Goal: Navigation & Orientation: Find specific page/section

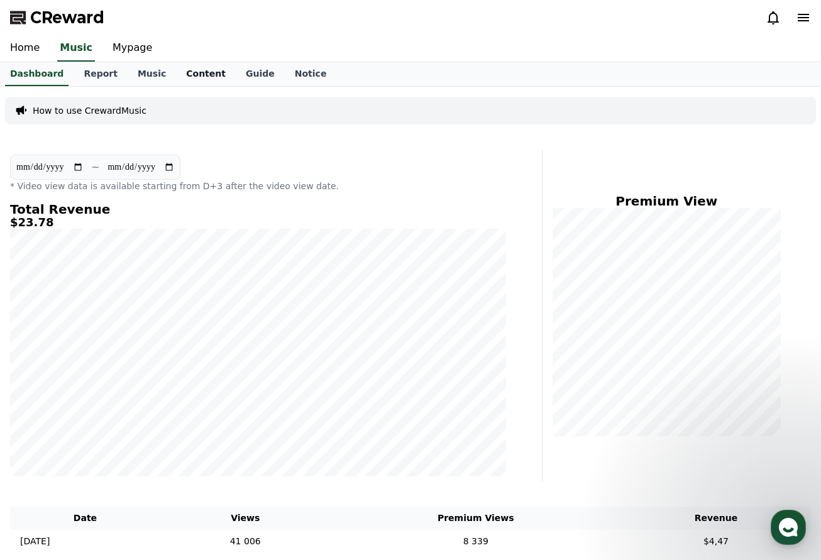
click at [182, 72] on link "Content" at bounding box center [206, 74] width 60 height 24
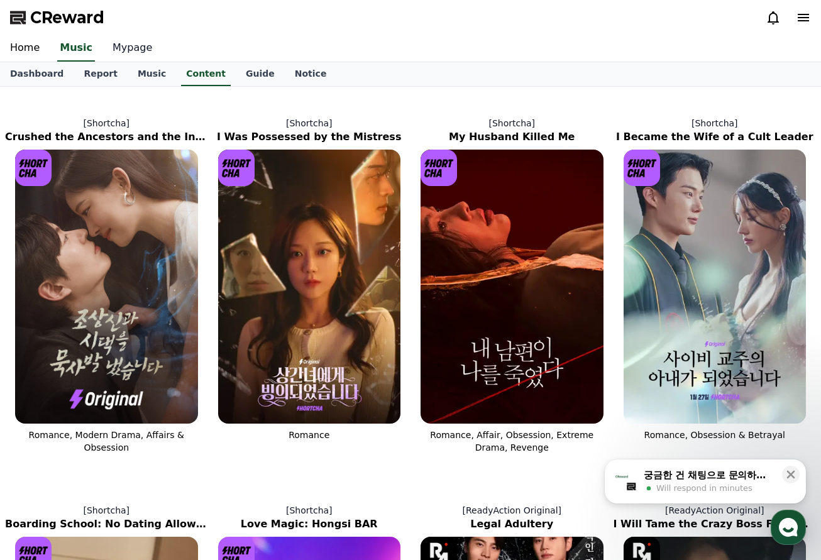
click at [124, 48] on link "Mypage" at bounding box center [132, 48] width 60 height 26
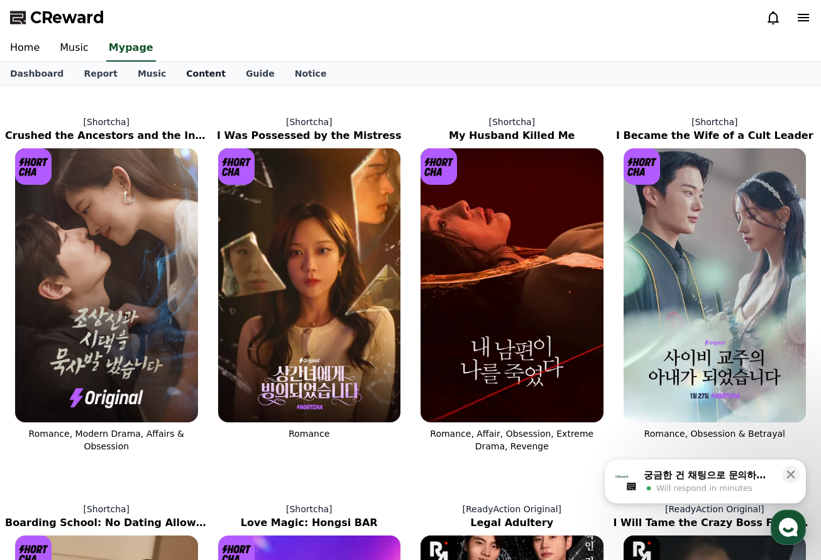
select select "**********"
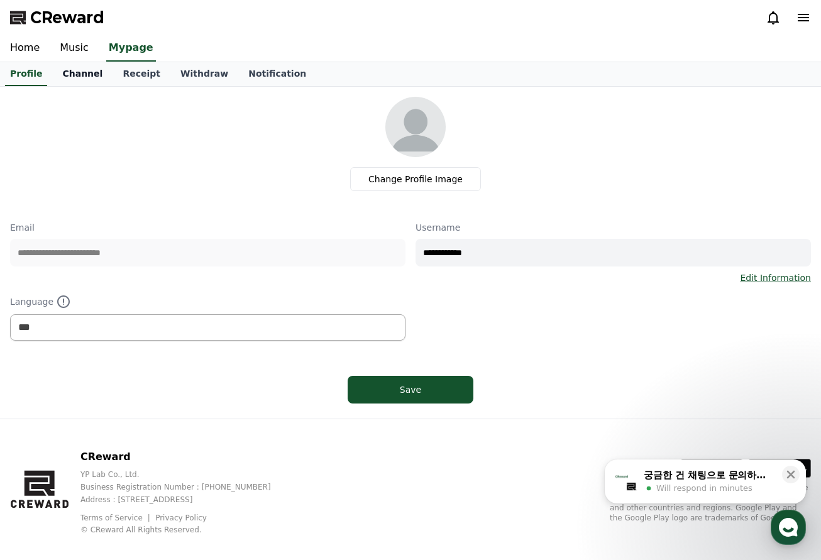
click at [89, 75] on link "Channel" at bounding box center [82, 74] width 60 height 24
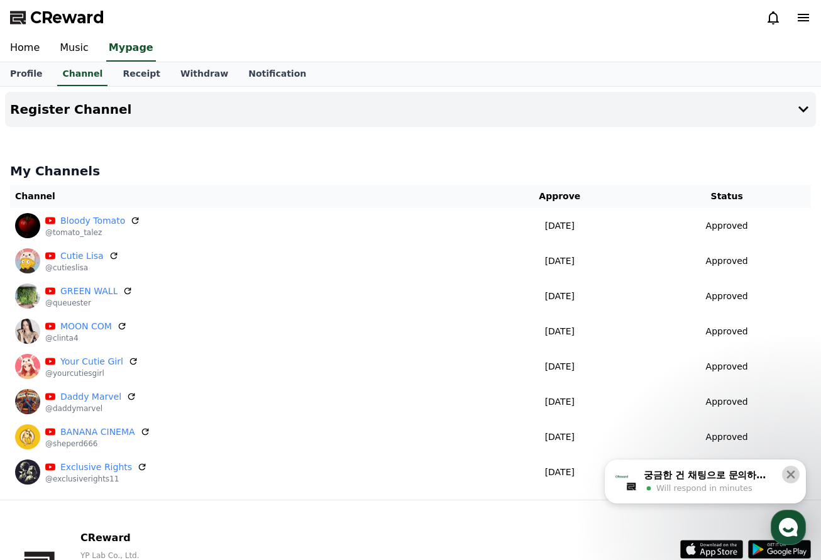
click at [791, 478] on icon at bounding box center [790, 474] width 13 height 13
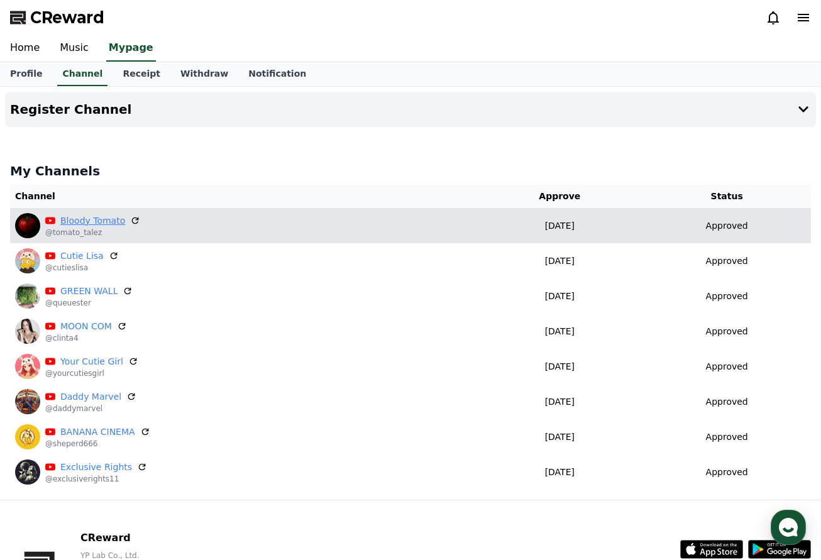
click at [84, 218] on link "Bloody Tomato" at bounding box center [92, 220] width 65 height 13
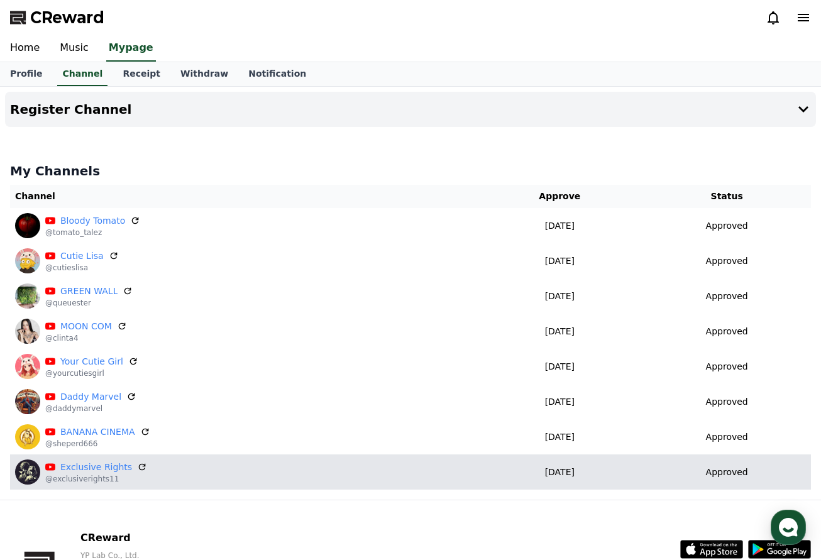
drag, startPoint x: 97, startPoint y: 469, endPoint x: 119, endPoint y: 476, distance: 23.1
click at [119, 476] on p "@exclusiverights11" at bounding box center [96, 479] width 102 height 10
